Goal: Information Seeking & Learning: Learn about a topic

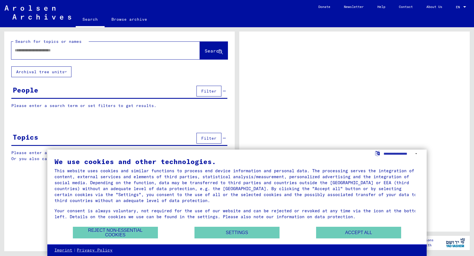
click at [26, 50] on input "text" at bounding box center [100, 50] width 171 height 6
type input "**********"
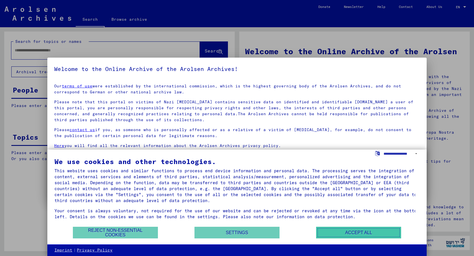
click at [351, 233] on button "Accept all" at bounding box center [358, 232] width 85 height 12
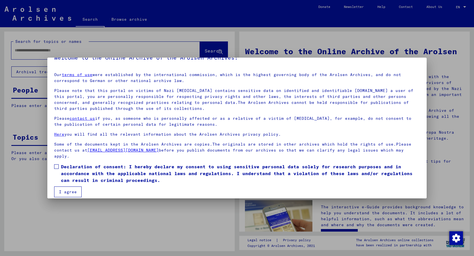
scroll to position [17, 0]
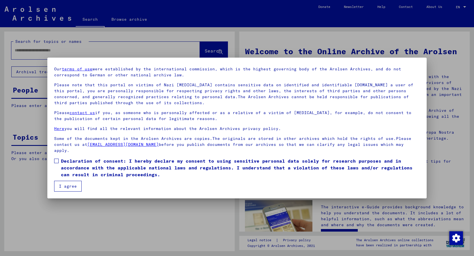
click at [56, 161] on span at bounding box center [56, 160] width 5 height 5
click at [71, 185] on button "I agree" at bounding box center [67, 186] width 27 height 11
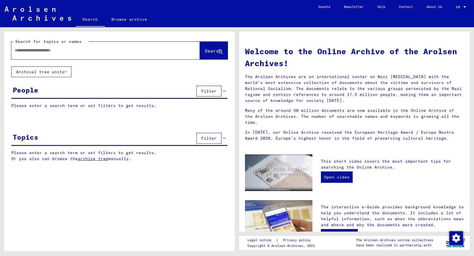
click at [21, 55] on div at bounding box center [96, 50] width 171 height 13
click at [26, 51] on input "text" at bounding box center [99, 50] width 168 height 6
type input "**********"
click at [206, 51] on span "Search" at bounding box center [213, 51] width 17 height 6
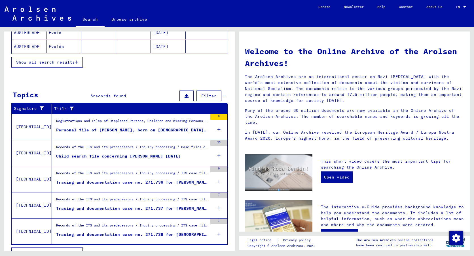
scroll to position [141, 0]
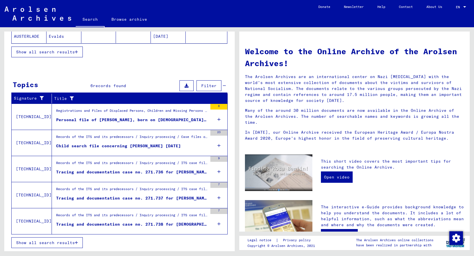
click at [212, 105] on div "8" at bounding box center [218, 107] width 17 height 6
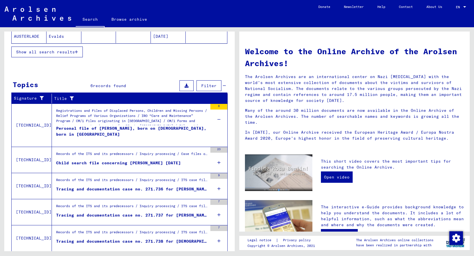
click at [215, 106] on div "8" at bounding box center [218, 107] width 17 height 6
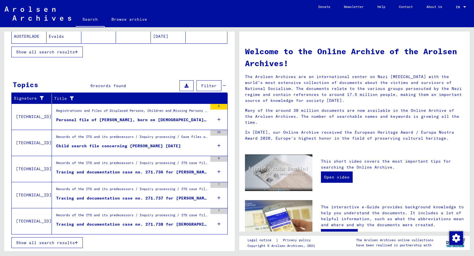
click at [211, 132] on div "23" at bounding box center [218, 133] width 17 height 6
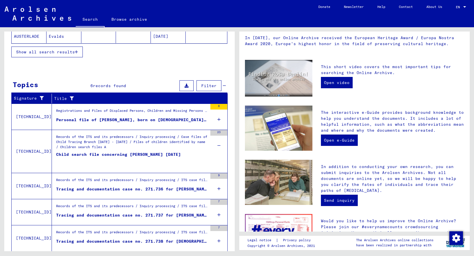
scroll to position [158, 0]
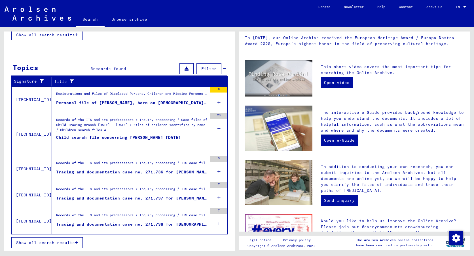
click at [49, 242] on span "Show all search results" at bounding box center [45, 242] width 59 height 5
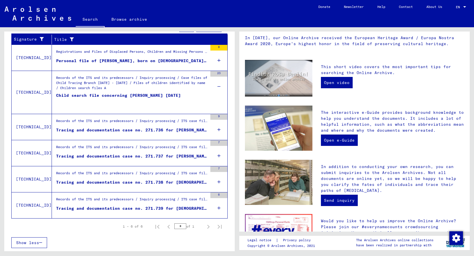
scroll to position [98, 0]
click at [80, 208] on div "Tracing and documentation case no. 271.739 for [DEMOGRAPHIC_DATA], [PERSON_NAME…" at bounding box center [131, 208] width 151 height 6
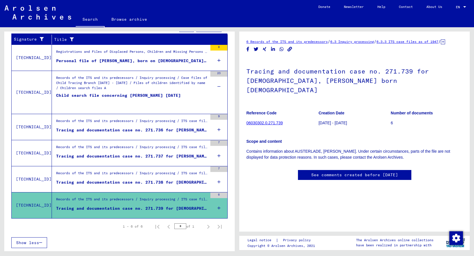
click at [254, 120] on link "06030302.0.271.739" at bounding box center [264, 122] width 36 height 5
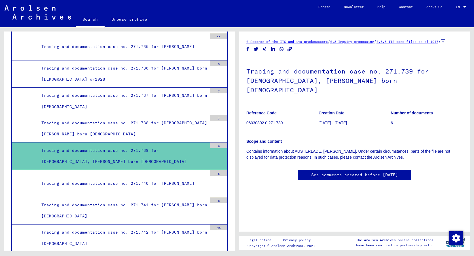
click at [215, 142] on div "6" at bounding box center [218, 145] width 17 height 6
click at [62, 145] on div "Tracing and documentation case no. 271.739 for [DEMOGRAPHIC_DATA], [PERSON_NAME…" at bounding box center [122, 156] width 170 height 22
drag, startPoint x: 62, startPoint y: 137, endPoint x: 104, endPoint y: 152, distance: 43.9
click at [104, 152] on div "Tracing and documentation case no. 271.739 for [DEMOGRAPHIC_DATA], [PERSON_NAME…" at bounding box center [122, 156] width 170 height 22
click at [299, 41] on link "6 Records of the ITS and its predecessors" at bounding box center [286, 41] width 81 height 4
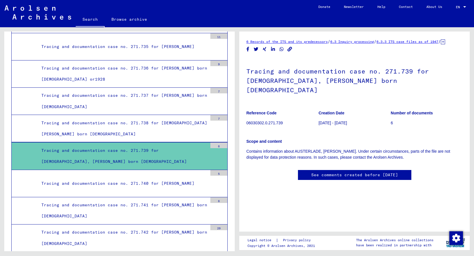
click at [355, 41] on link "6.3 Inquiry processing" at bounding box center [352, 41] width 44 height 4
click at [349, 172] on link "See comments created before [DATE]" at bounding box center [354, 175] width 87 height 6
click at [410, 42] on link "6.3.3 ITS case files as of 1947" at bounding box center [407, 41] width 62 height 4
click at [54, 117] on div "Tracing and documentation case no. 271.738 for [DEMOGRAPHIC_DATA][PERSON_NAME] …" at bounding box center [122, 128] width 170 height 22
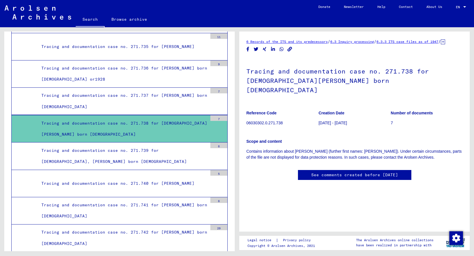
click at [302, 41] on link "6 Records of the ITS and its predecessors" at bounding box center [286, 41] width 81 height 4
click at [94, 90] on div "Tracing and documentation case no. 271.737 for [PERSON_NAME] born [DEMOGRAPHIC_…" at bounding box center [122, 101] width 170 height 22
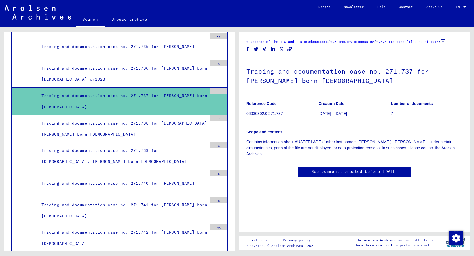
click at [268, 41] on link "6 Records of the ITS and its predecessors" at bounding box center [286, 41] width 81 height 4
click at [357, 43] on link "6.3 Inquiry processing" at bounding box center [352, 41] width 44 height 4
click at [400, 41] on link "6.3.3 ITS case files as of 1947" at bounding box center [407, 41] width 62 height 4
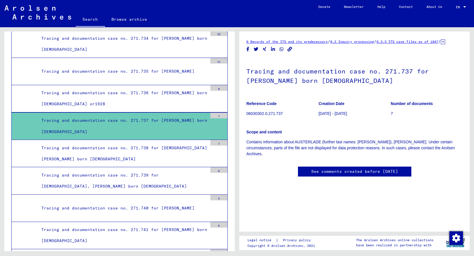
scroll to position [7712, 0]
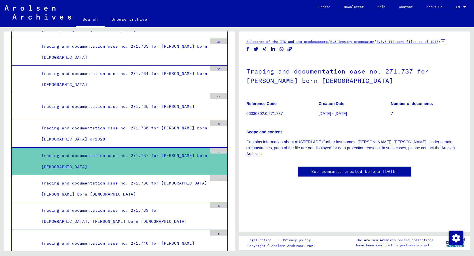
click at [175, 122] on div "Tracing and documentation case no. 271.736 for [PERSON_NAME] born [DEMOGRAPHIC_…" at bounding box center [122, 133] width 170 height 22
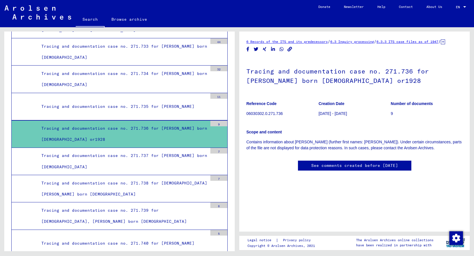
click at [279, 42] on link "6 Records of the ITS and its predecessors" at bounding box center [286, 41] width 81 height 4
click at [441, 44] on icon at bounding box center [443, 41] width 4 height 5
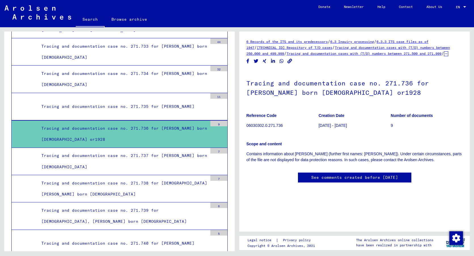
click at [277, 46] on link "[TECHNICAL_ID] Repository of T/D cases" at bounding box center [294, 47] width 75 height 4
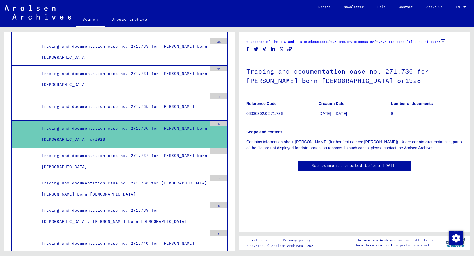
click at [352, 41] on link "6.3 Inquiry processing" at bounding box center [352, 41] width 44 height 4
click at [412, 41] on link "6.3.3 ITS case files as of 1947" at bounding box center [407, 41] width 62 height 4
click at [376, 44] on link "6.3.3 ITS case files as of 1947" at bounding box center [407, 41] width 62 height 4
click at [441, 44] on icon at bounding box center [443, 41] width 4 height 5
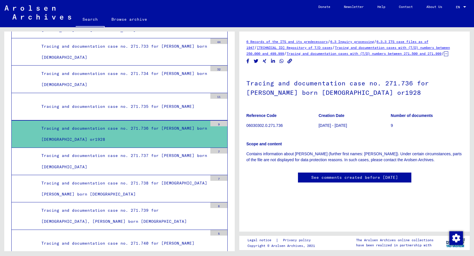
click at [281, 47] on link "[TECHNICAL_ID] Repository of T/D cases" at bounding box center [294, 47] width 75 height 4
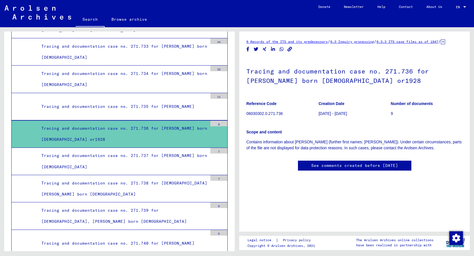
click at [441, 44] on icon at bounding box center [443, 41] width 4 height 5
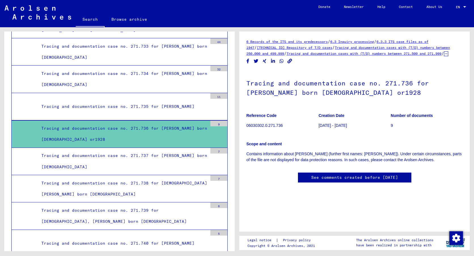
click at [360, 47] on link "Tracing and documentation cases with (T/D) numbers between 250.000 and 499.999" at bounding box center [348, 50] width 204 height 10
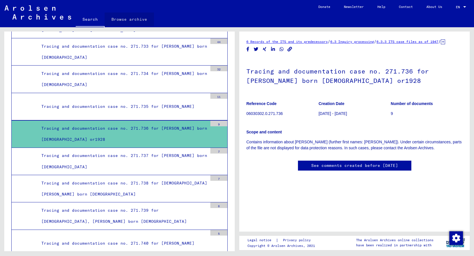
click at [130, 19] on link "Browse archive" at bounding box center [129, 19] width 49 height 14
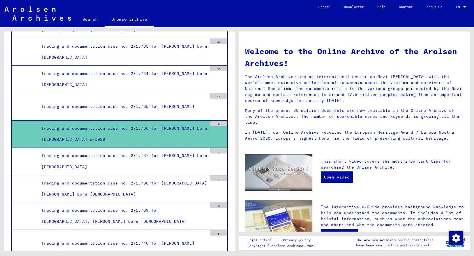
click at [180, 150] on div "Tracing and documentation case no. 271.737 for [PERSON_NAME] born [DEMOGRAPHIC_…" at bounding box center [122, 161] width 170 height 22
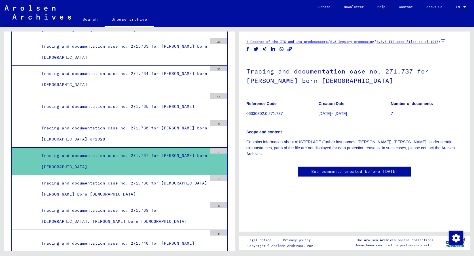
click at [272, 42] on link "6 Records of the ITS and its predecessors" at bounding box center [286, 41] width 81 height 4
click at [328, 171] on link "See comments created before [DATE]" at bounding box center [354, 171] width 87 height 6
click at [262, 41] on link "6 Records of the ITS and its predecessors" at bounding box center [286, 41] width 81 height 4
click at [351, 170] on link "See comments created before [DATE]" at bounding box center [354, 171] width 87 height 6
click at [358, 41] on link "6.3 Inquiry processing" at bounding box center [352, 41] width 44 height 4
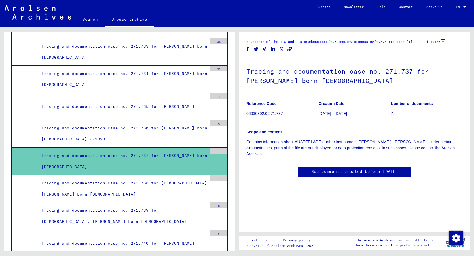
click at [367, 41] on link "6.3 Inquiry processing" at bounding box center [352, 41] width 44 height 4
click at [421, 42] on link "6.3.3 ITS case files as of 1947" at bounding box center [407, 41] width 62 height 4
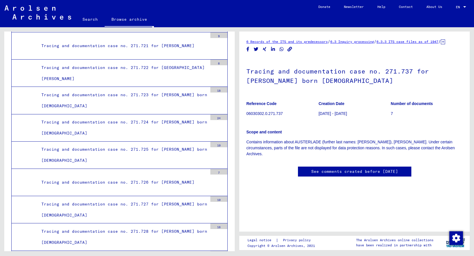
scroll to position [7368, 0]
